Goal: Transaction & Acquisition: Purchase product/service

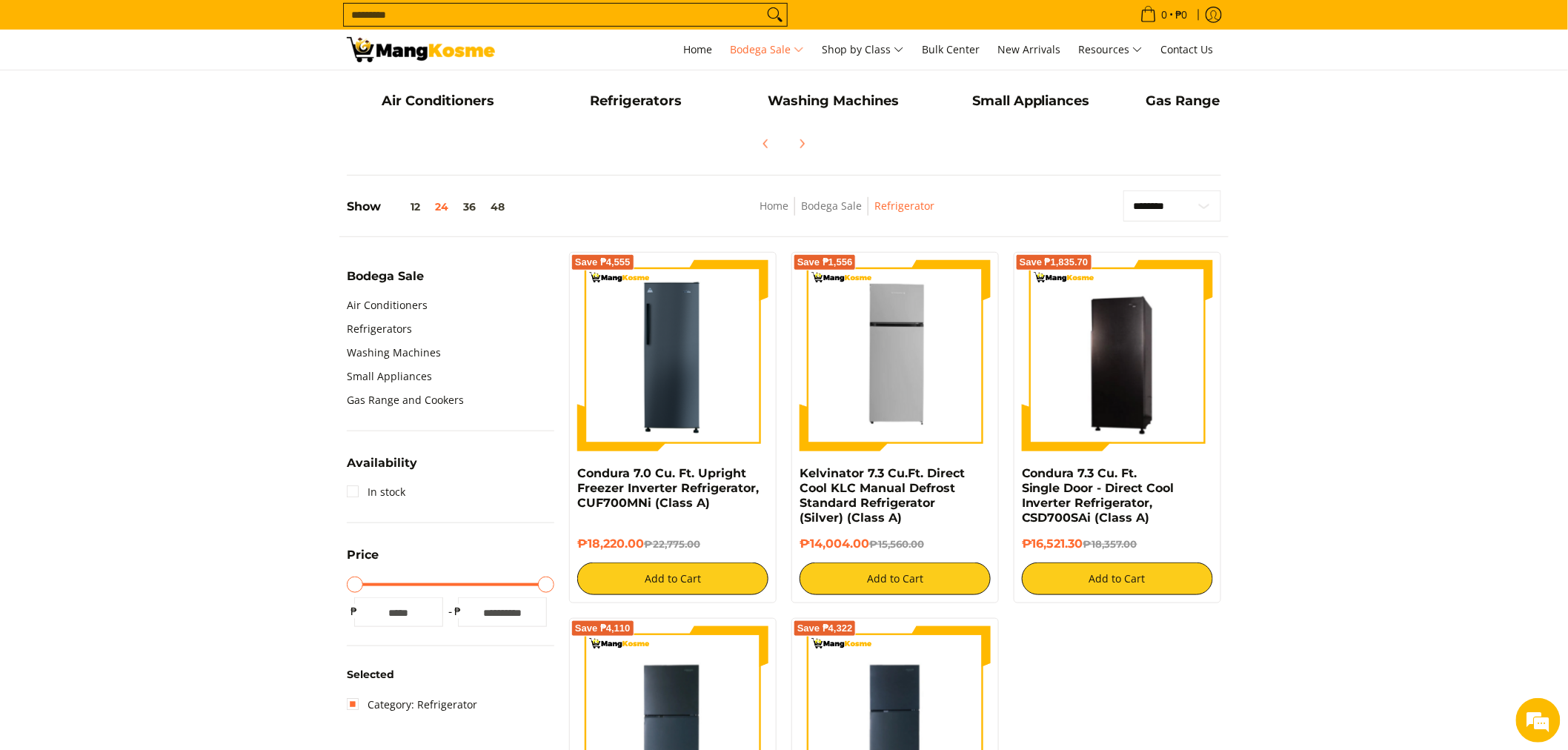
scroll to position [329, 0]
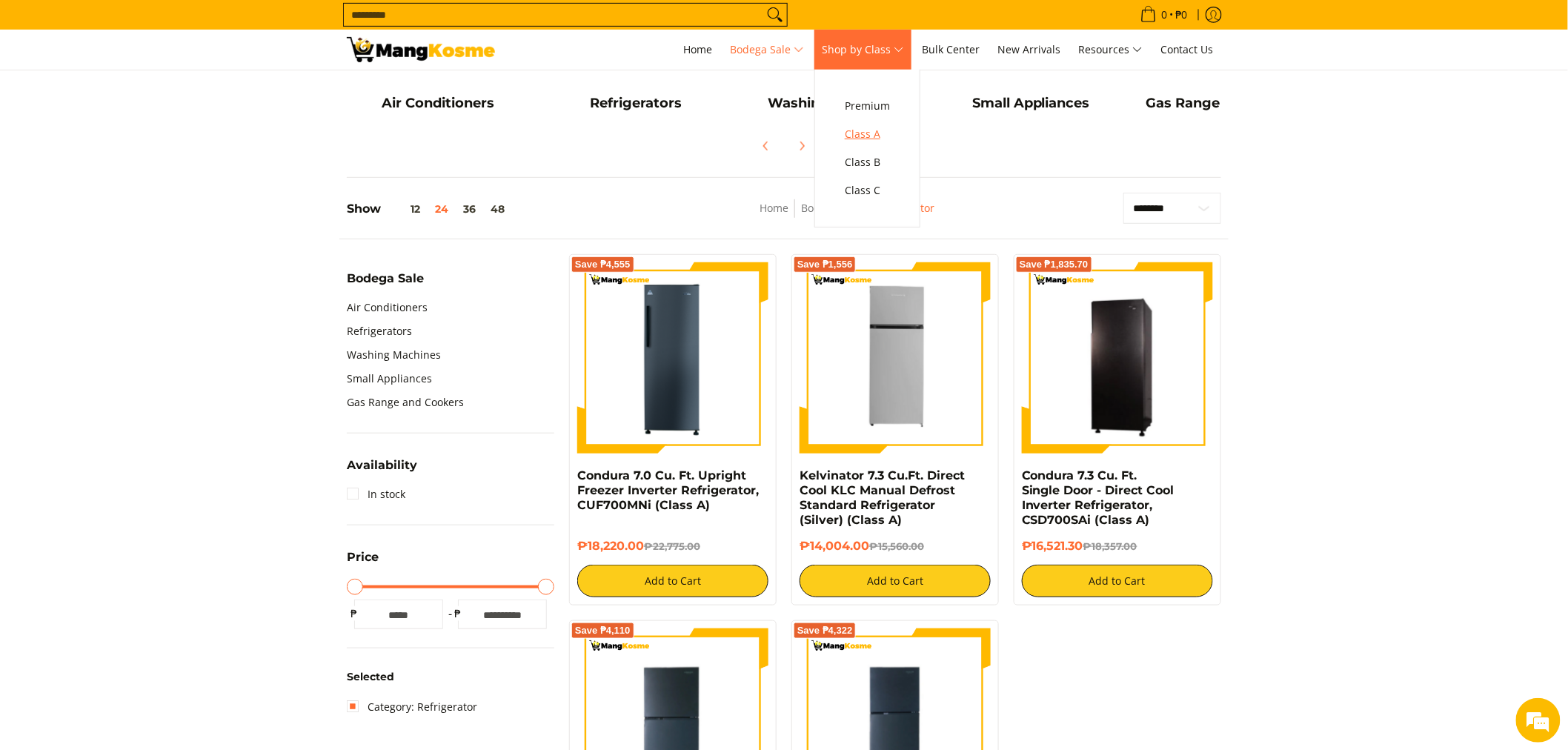
click at [868, 130] on span "Class A" at bounding box center [867, 134] width 45 height 18
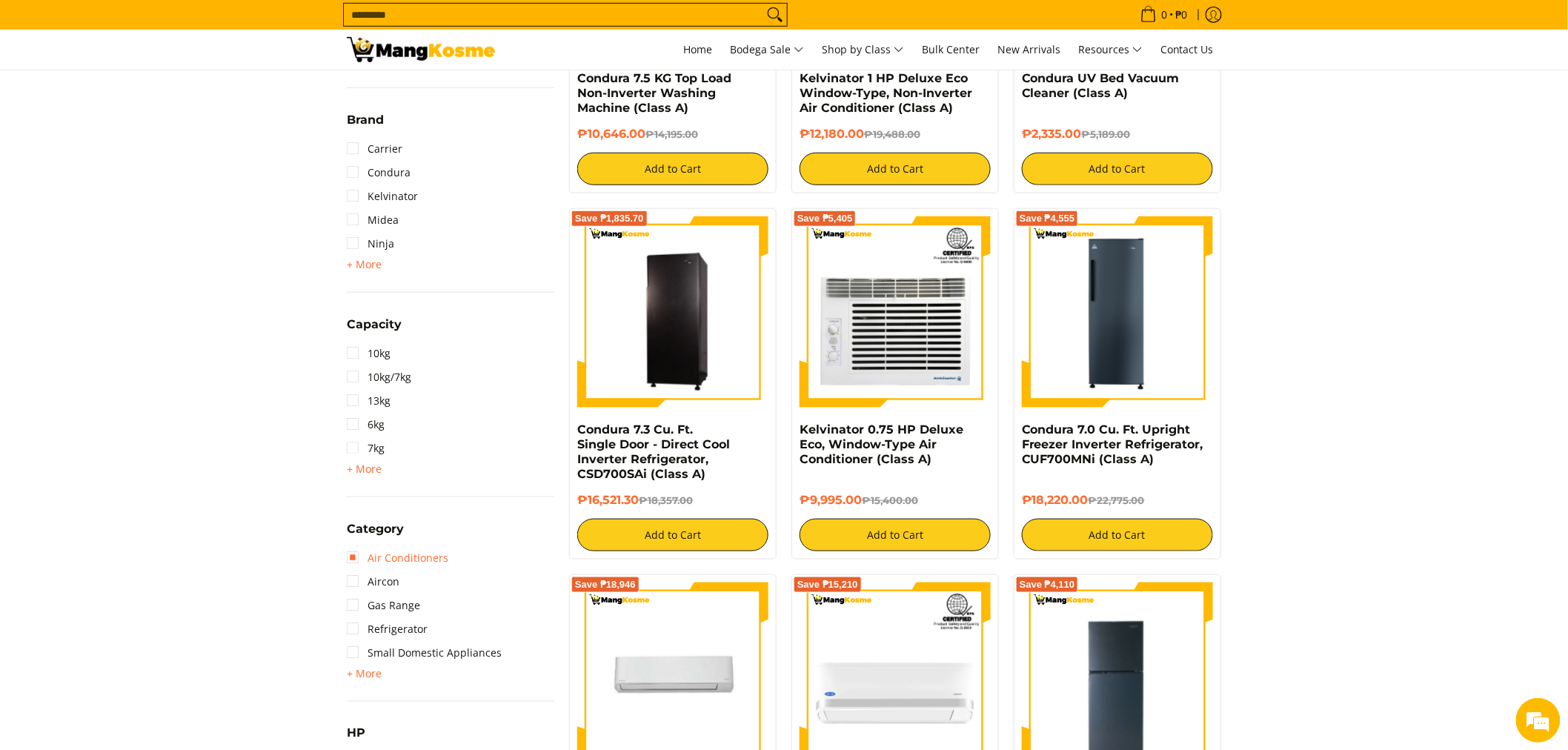
scroll to position [576, 0]
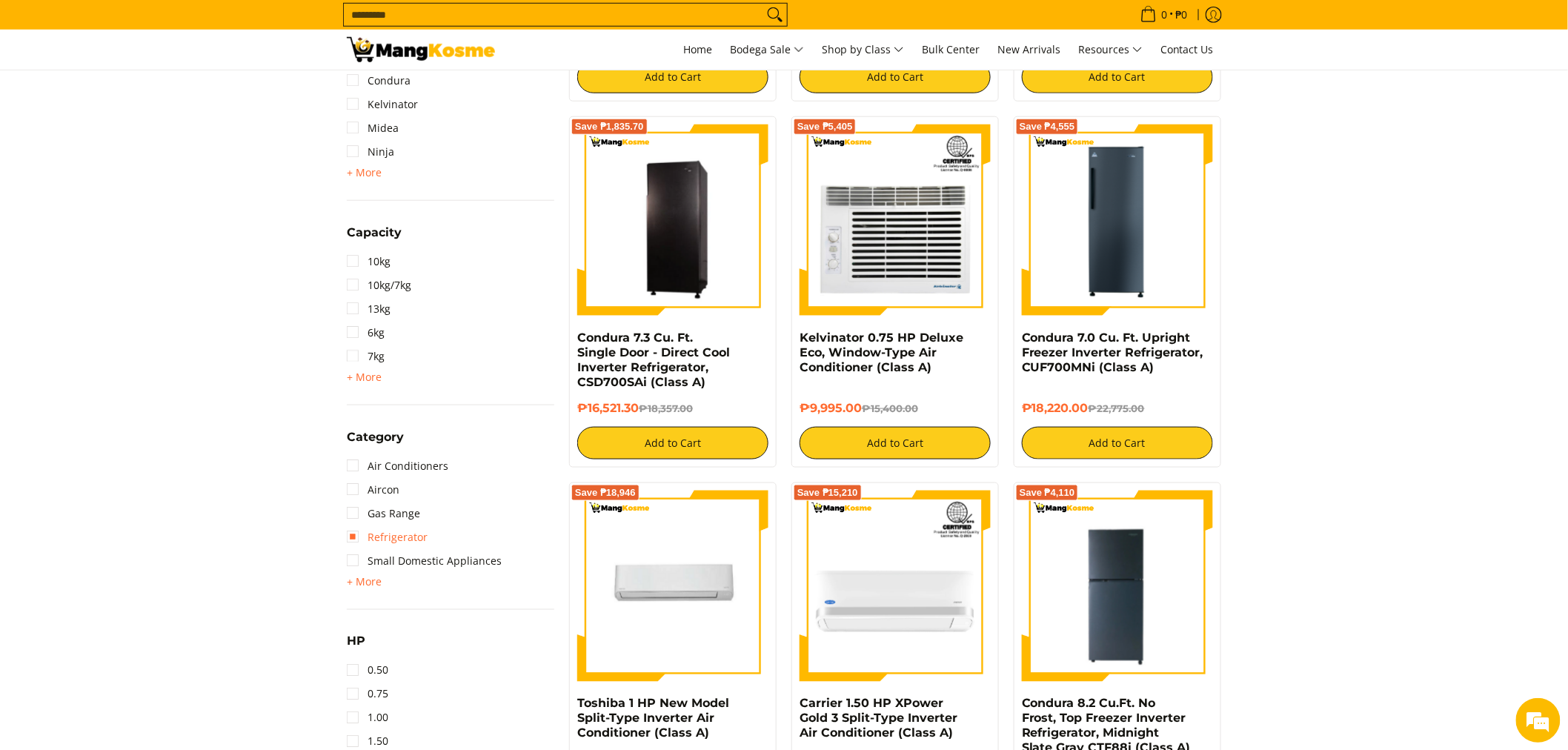
click at [398, 536] on link "Refrigerator" at bounding box center [388, 537] width 81 height 24
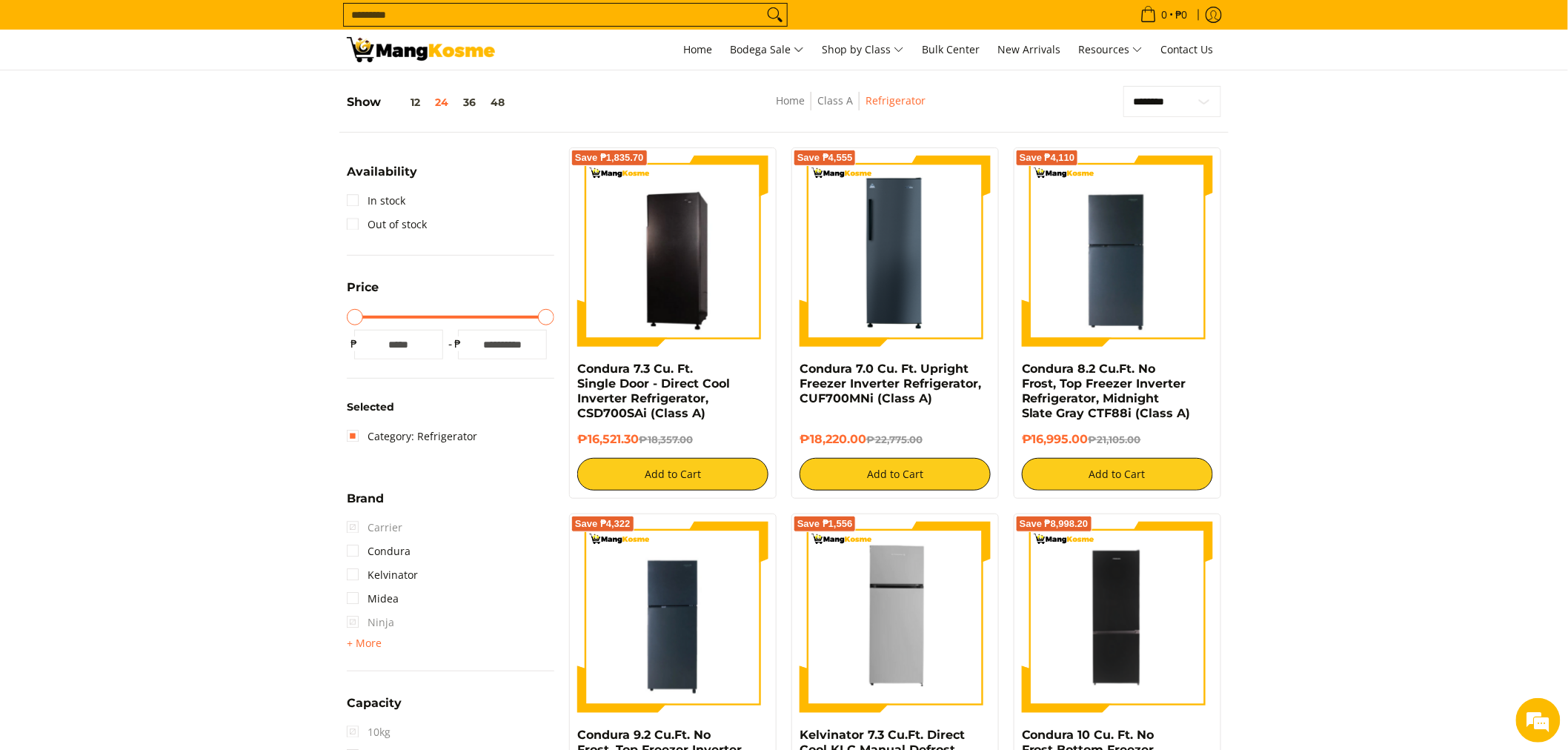
scroll to position [127, 0]
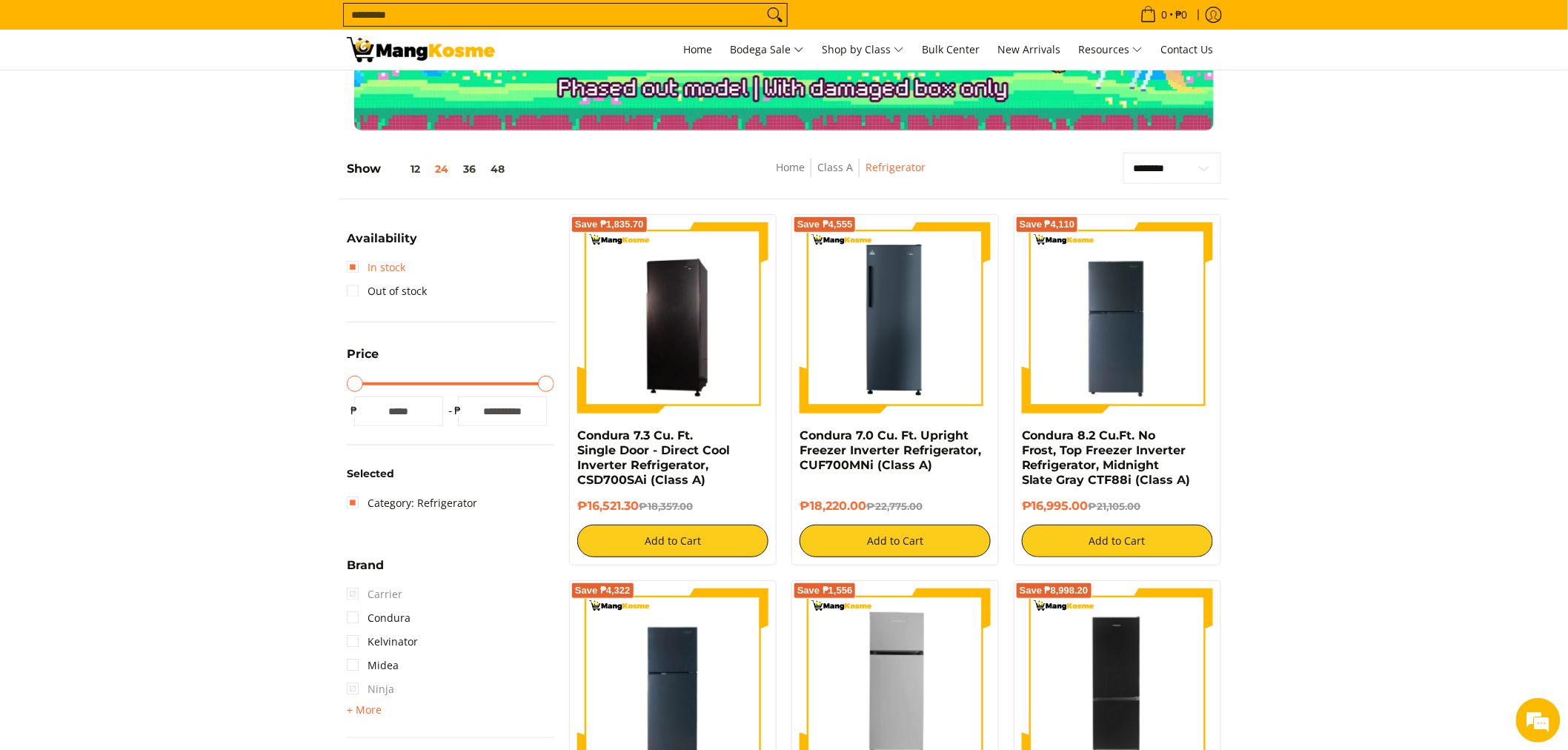
click at [360, 270] on link "In stock" at bounding box center [377, 268] width 59 height 24
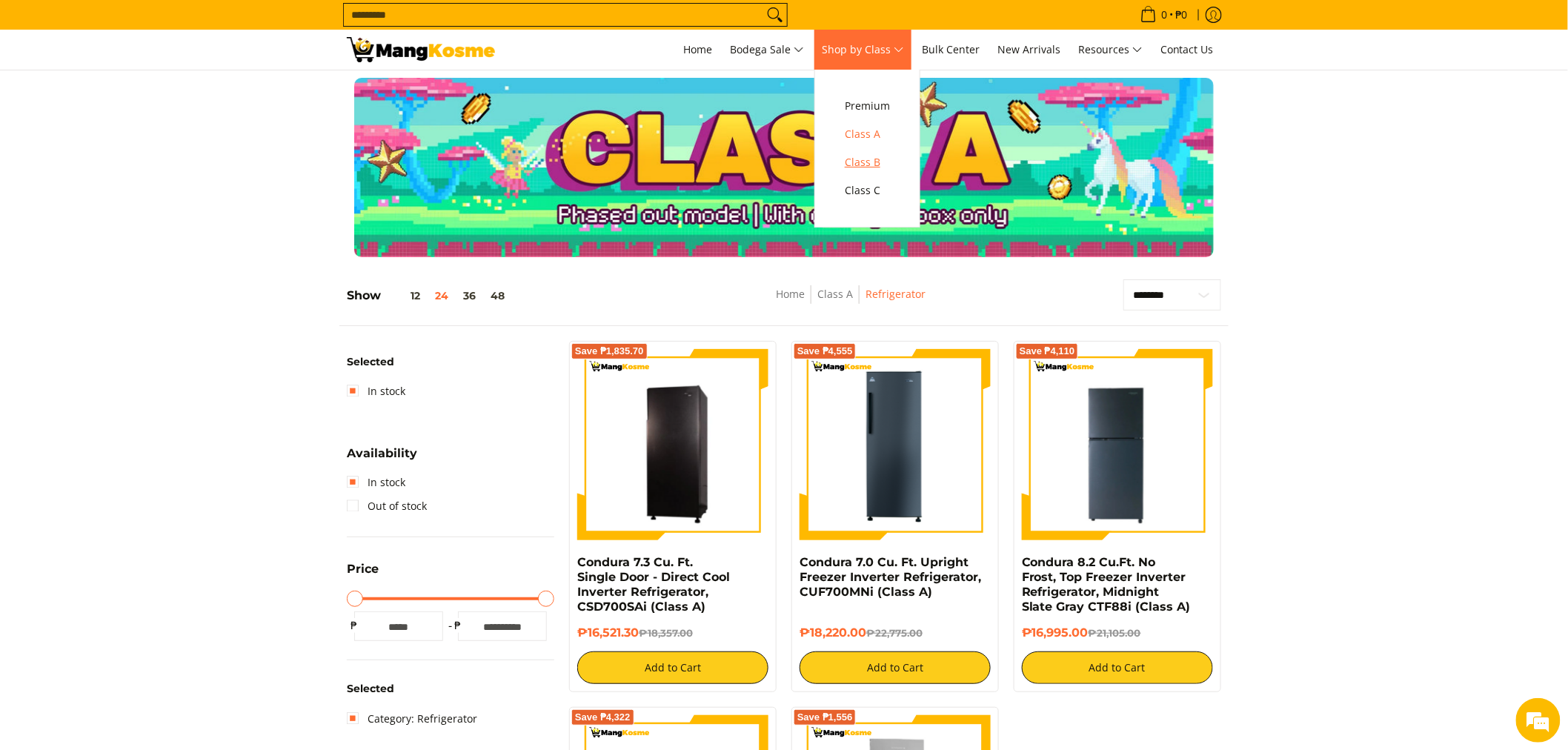
click at [850, 160] on link "Class B" at bounding box center [867, 162] width 60 height 28
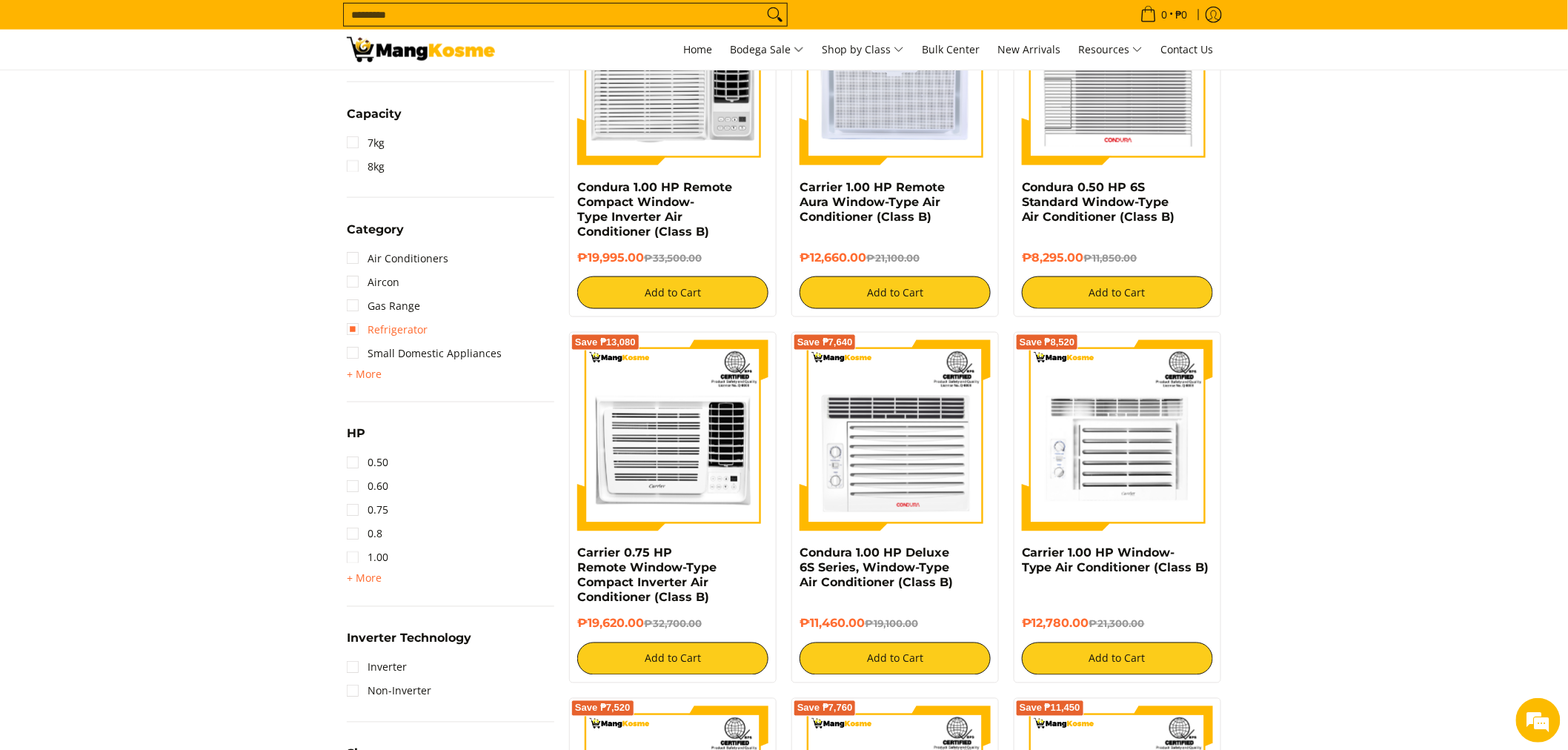
click at [405, 329] on link "Refrigerator" at bounding box center [388, 330] width 81 height 24
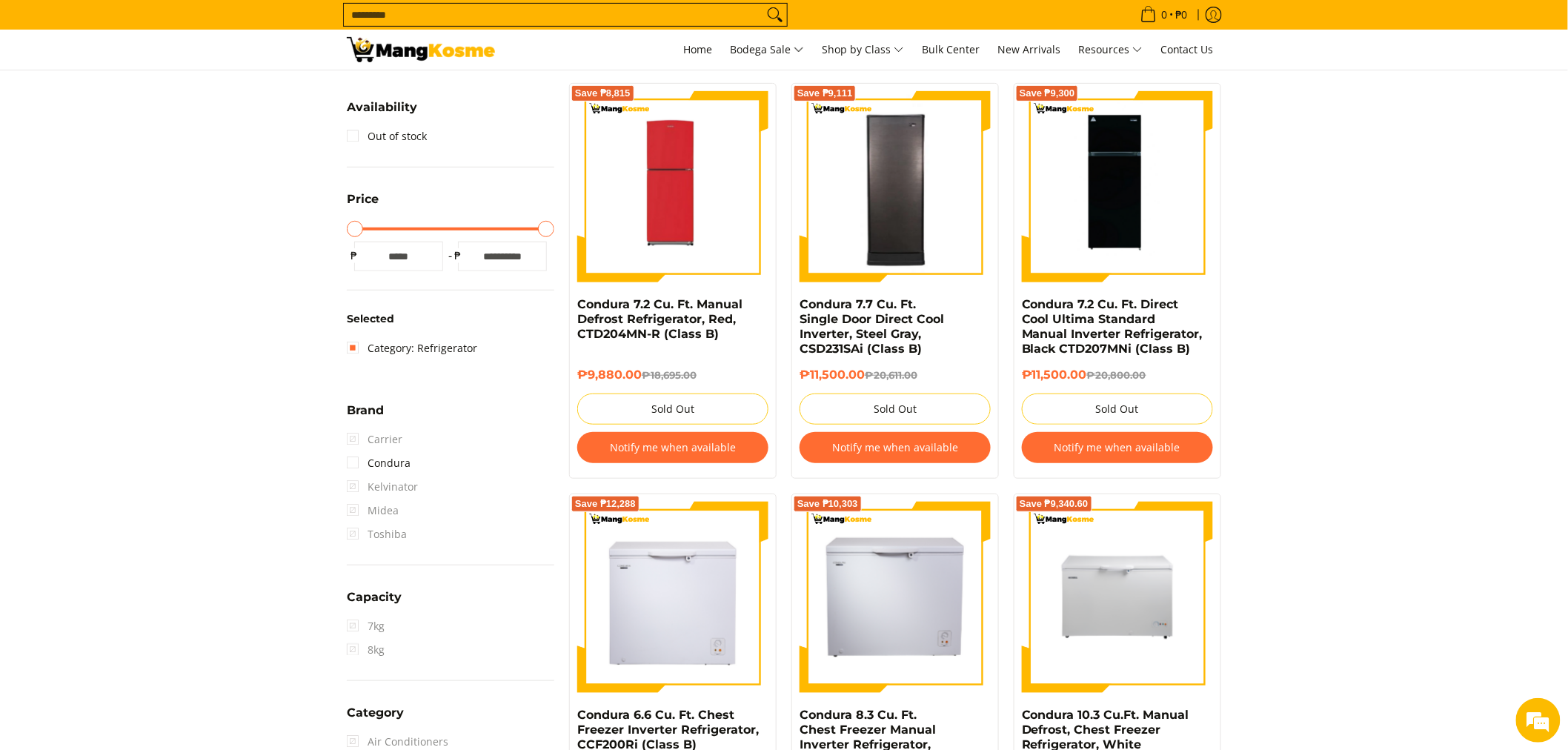
scroll to position [209, 0]
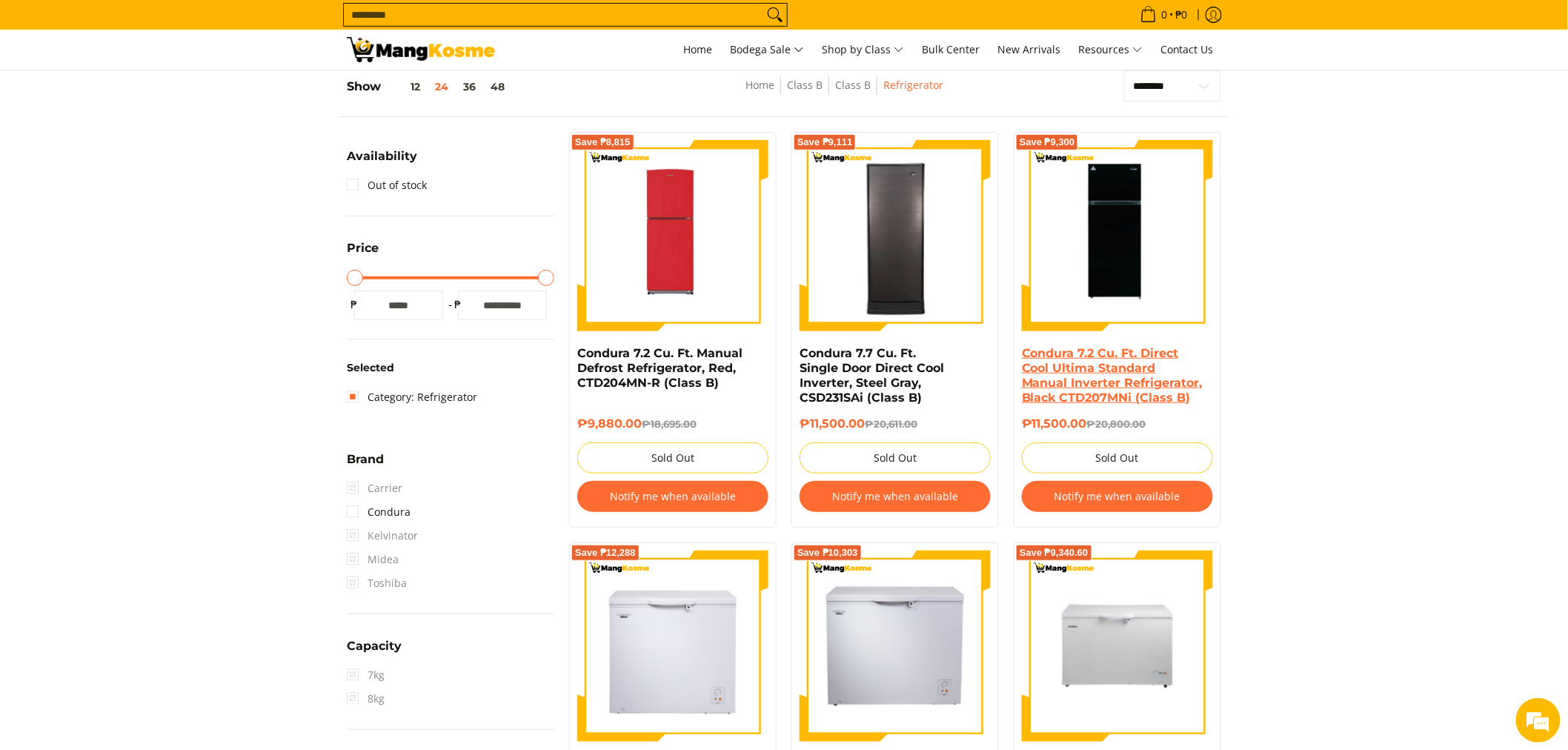
click at [1088, 375] on link "Condura 7.2 Cu. Ft. Direct Cool Ultima Standard Manual Inverter Refrigerator, B…" at bounding box center [1113, 376] width 181 height 59
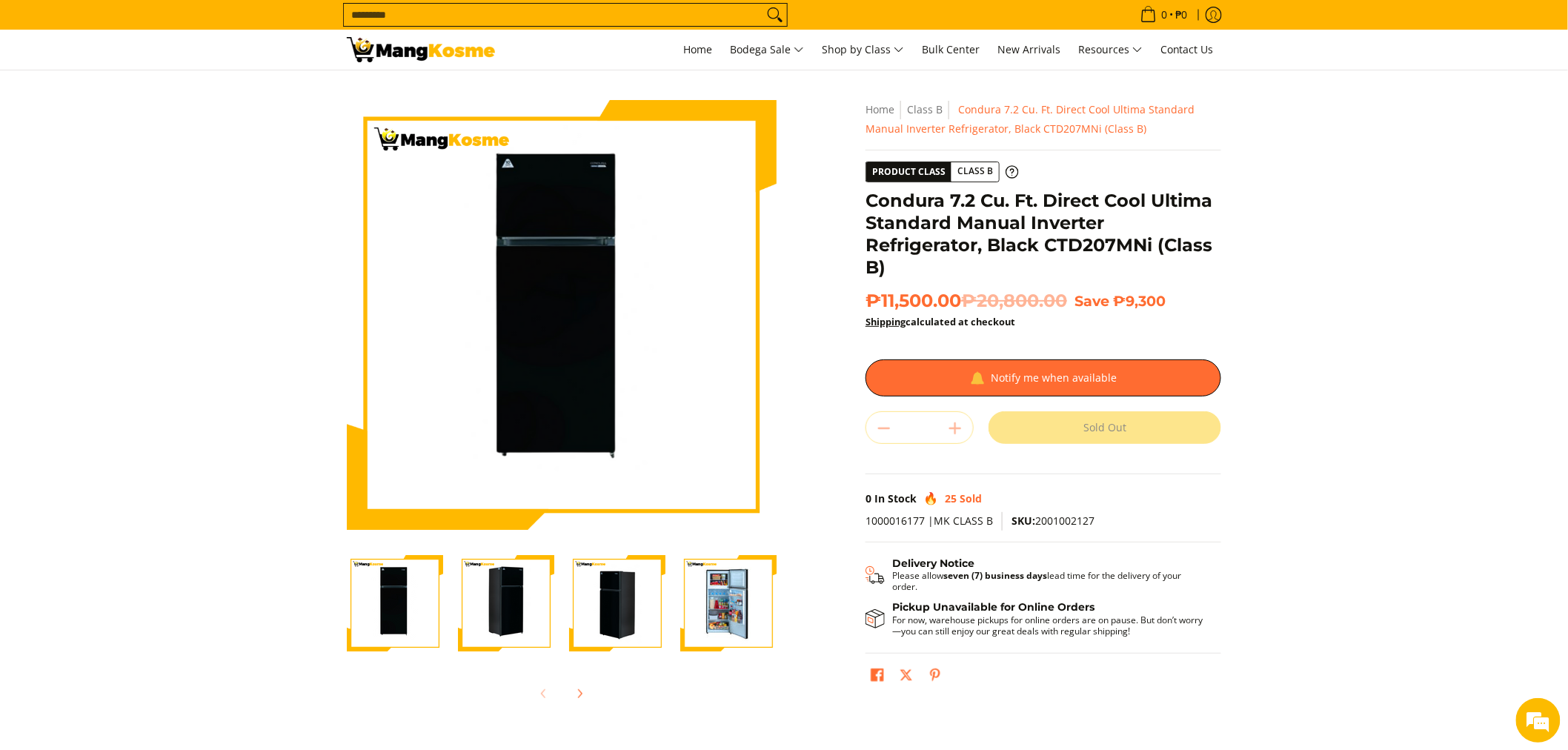
click at [952, 415] on div "Quantity * . Sold Out" at bounding box center [1044, 427] width 356 height 33
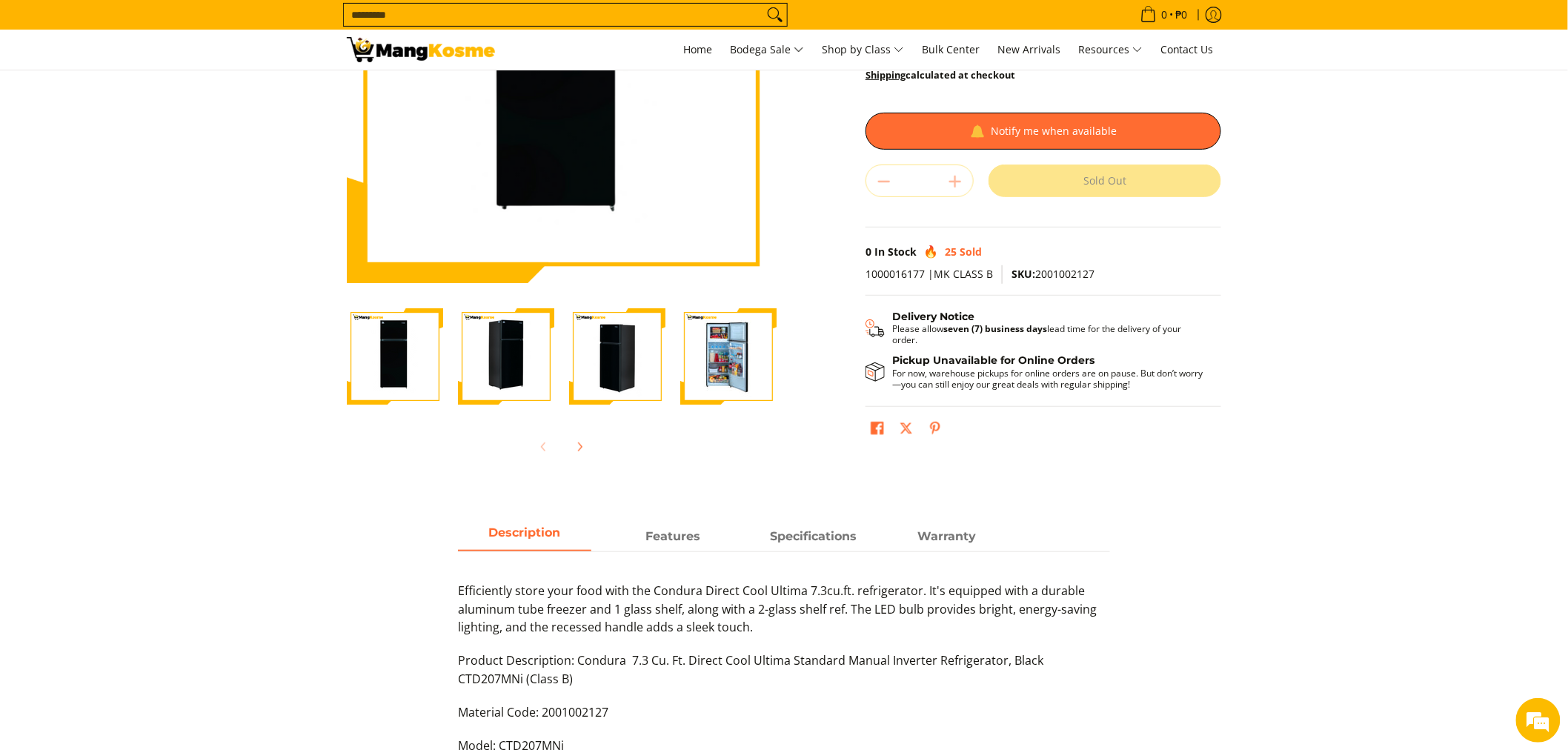
click at [748, 382] on img "Condura 7.2 Cu. Ft. Direct Cool Ultima Standard Manual Inverter Refrigerator, B…" at bounding box center [728, 356] width 96 height 96
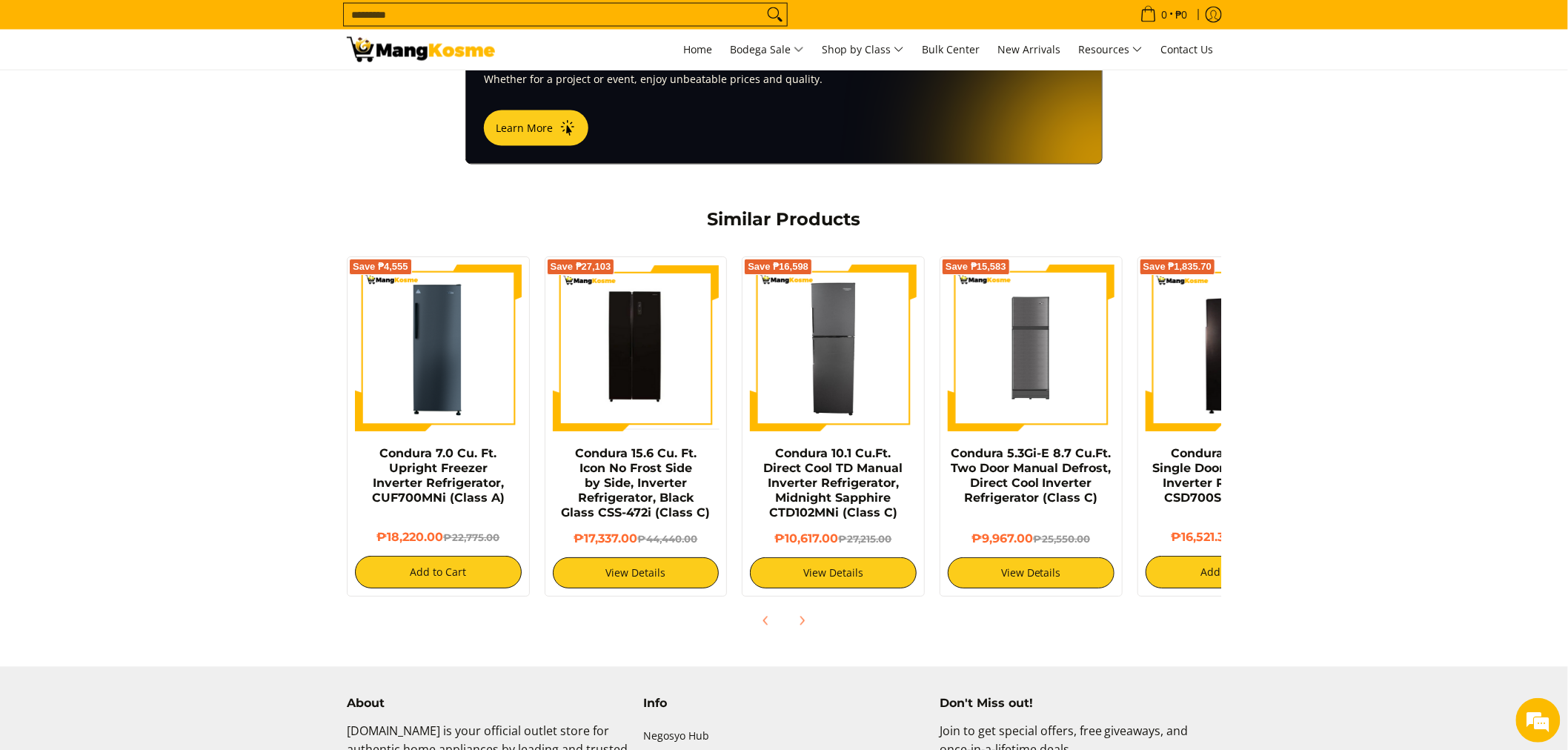
scroll to position [1070, 0]
